Goal: Information Seeking & Learning: Learn about a topic

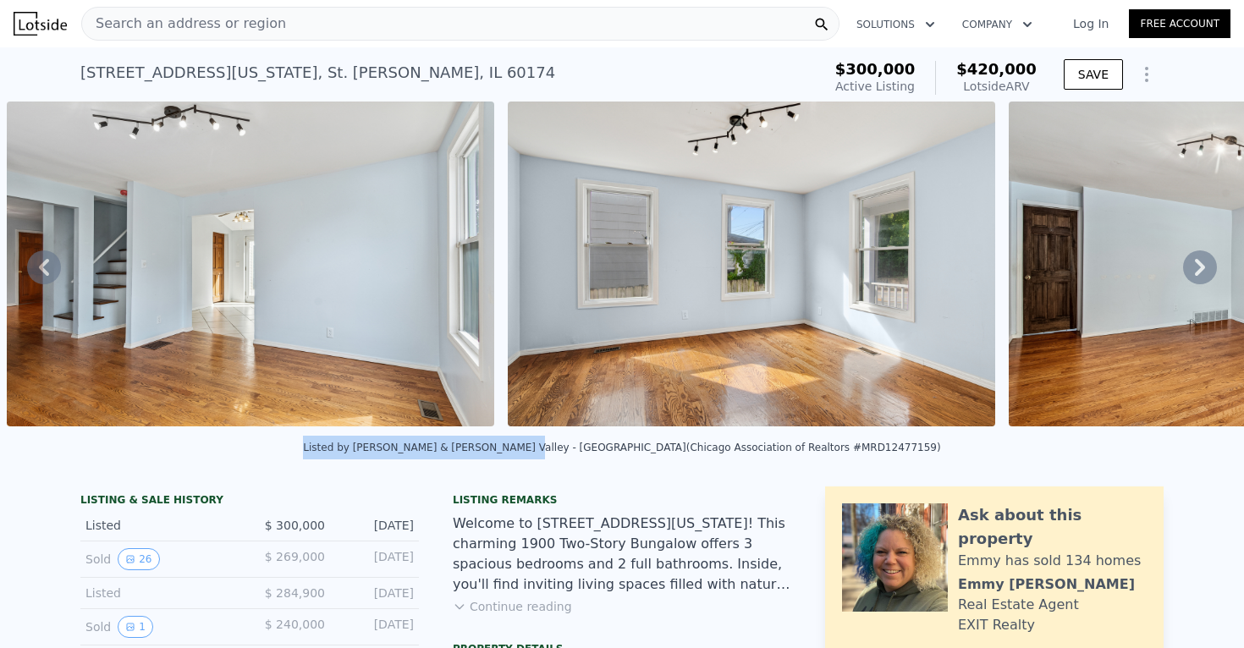
drag, startPoint x: 394, startPoint y: 448, endPoint x: 588, endPoint y: 445, distance: 193.8
click at [588, 445] on div "Listed by [PERSON_NAME] & [PERSON_NAME] Valley - [GEOGRAPHIC_DATA] (Chicago Ass…" at bounding box center [622, 452] width 1244 height 41
click at [588, 445] on div "Listed by [PERSON_NAME] & [PERSON_NAME] Valley - [GEOGRAPHIC_DATA] (Chicago Ass…" at bounding box center [621, 448] width 637 height 12
drag, startPoint x: 397, startPoint y: 447, endPoint x: 865, endPoint y: 455, distance: 468.0
click at [865, 455] on div "Listed by [PERSON_NAME] & [PERSON_NAME] Valley - [GEOGRAPHIC_DATA] (Chicago Ass…" at bounding box center [622, 452] width 1244 height 41
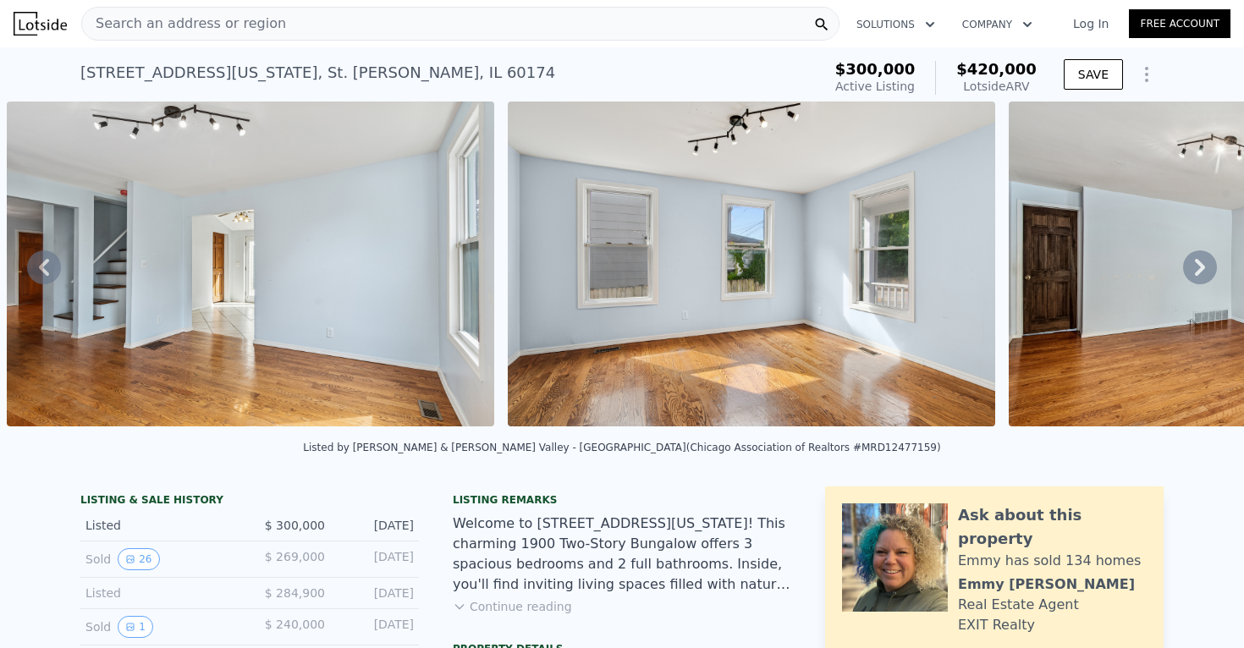
click at [850, 449] on div "Listed by [PERSON_NAME] & [PERSON_NAME] Valley - [GEOGRAPHIC_DATA] (Chicago Ass…" at bounding box center [622, 452] width 1244 height 41
drag, startPoint x: 395, startPoint y: 450, endPoint x: 855, endPoint y: 448, distance: 460.3
click at [855, 448] on div "Listed by [PERSON_NAME] & [PERSON_NAME] Valley - [GEOGRAPHIC_DATA] (Chicago Ass…" at bounding box center [622, 452] width 1244 height 41
click at [854, 454] on div "Listed by [PERSON_NAME] & [PERSON_NAME] Valley - [GEOGRAPHIC_DATA] (Chicago Ass…" at bounding box center [622, 452] width 1244 height 41
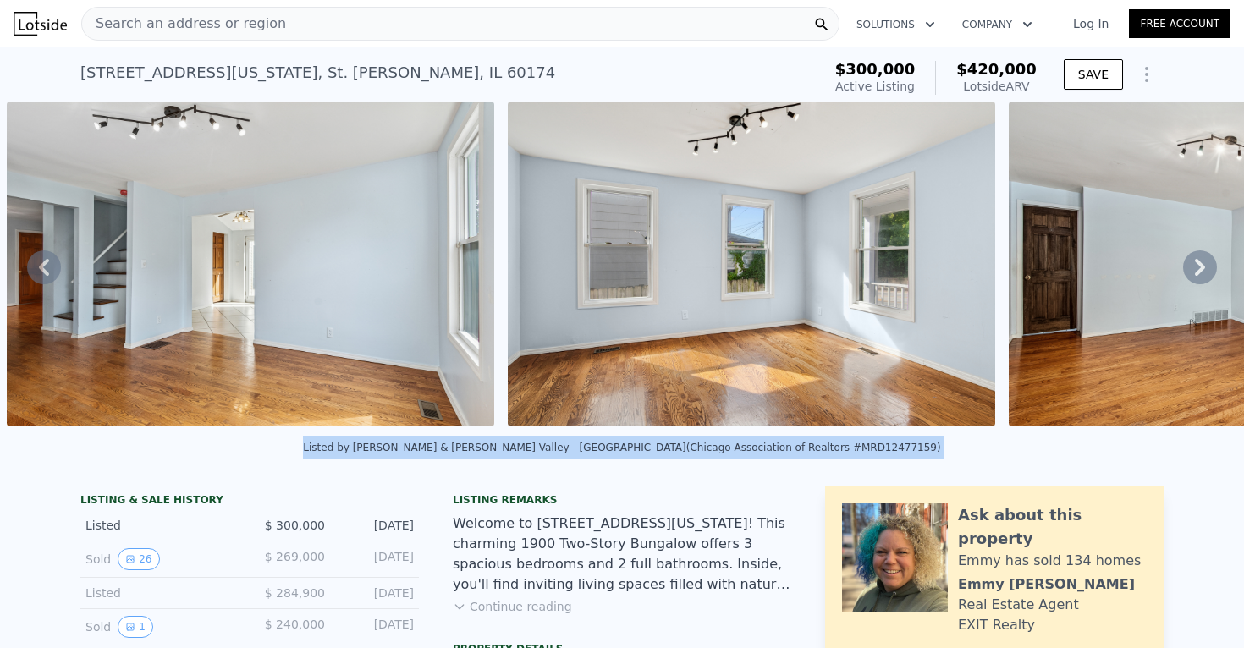
drag, startPoint x: 854, startPoint y: 454, endPoint x: 392, endPoint y: 448, distance: 462.1
click at [392, 448] on div "Listed by [PERSON_NAME] & [PERSON_NAME] Valley - [GEOGRAPHIC_DATA] (Chicago Ass…" at bounding box center [622, 452] width 1244 height 41
click at [470, 469] on div "Listed by [PERSON_NAME] & [PERSON_NAME] Valley - [GEOGRAPHIC_DATA] (Chicago Ass…" at bounding box center [622, 452] width 1244 height 41
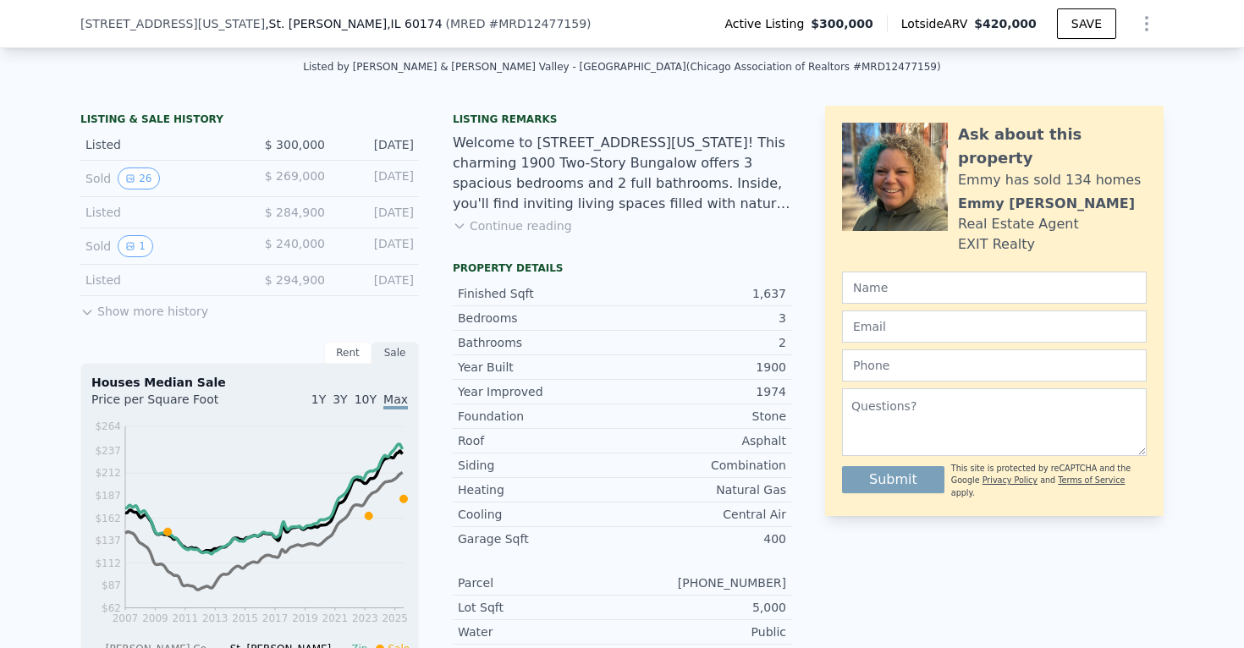
scroll to position [447, 0]
